Goal: Task Accomplishment & Management: Manage account settings

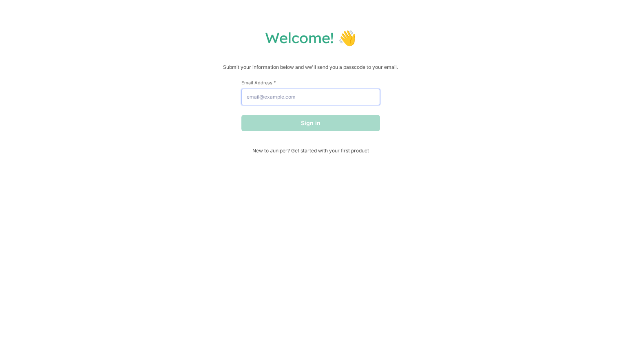
click at [275, 93] on input "Email Address *" at bounding box center [310, 97] width 139 height 16
type input "[EMAIL_ADDRESS][DOMAIN_NAME]"
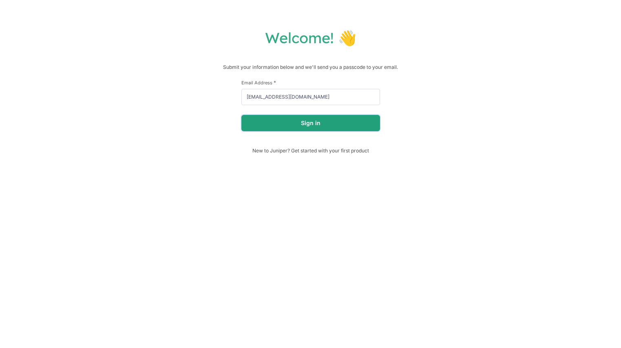
click at [302, 126] on button "Sign in" at bounding box center [310, 123] width 139 height 16
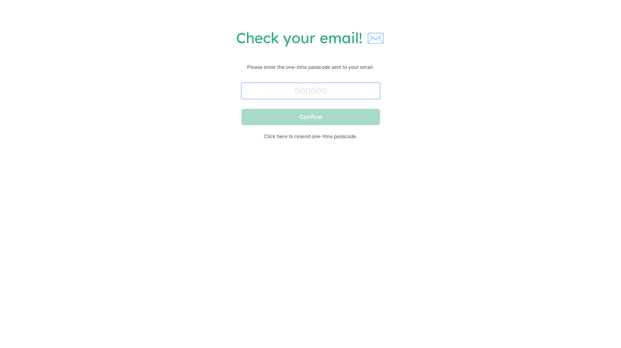
click at [305, 91] on input "text" at bounding box center [310, 91] width 139 height 16
paste input "794547"
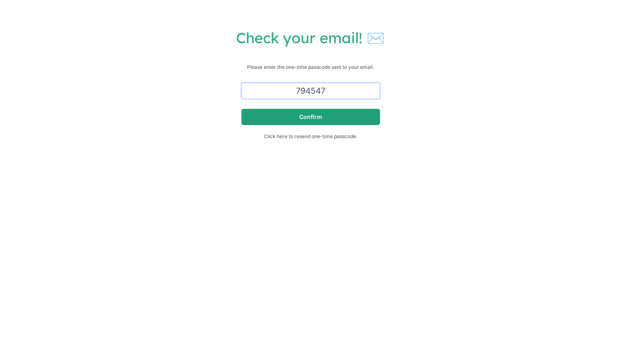
type input "794547"
click at [288, 117] on button "Confirm" at bounding box center [310, 117] width 139 height 16
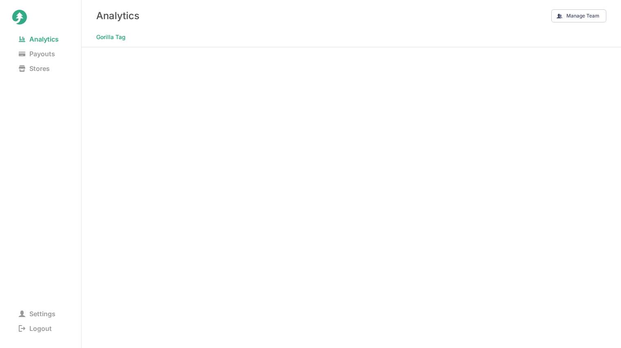
click at [107, 37] on Tag "Gorilla Tag" at bounding box center [110, 36] width 29 height 11
click at [39, 309] on span "Settings" at bounding box center [37, 313] width 50 height 11
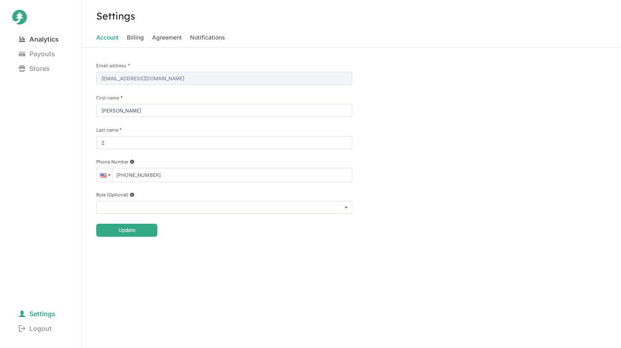
click at [39, 40] on span "Analytics" at bounding box center [38, 38] width 53 height 11
